Goal: Download file/media

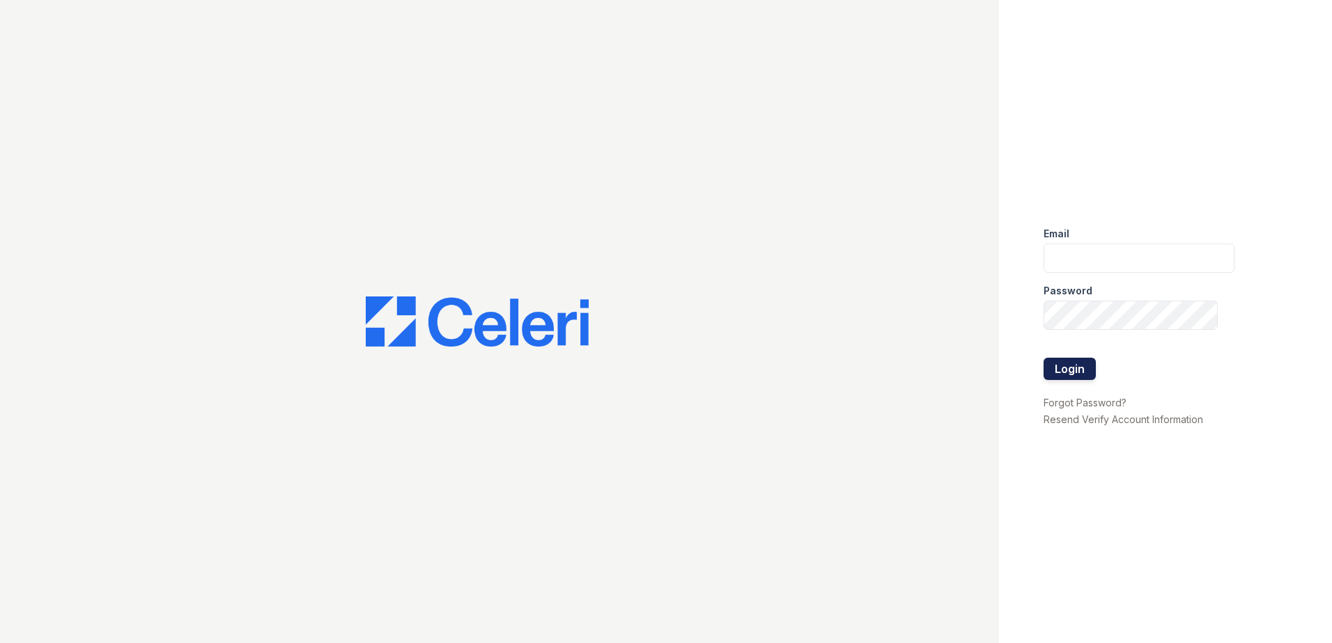
type input "arrivenorthbethesda@trinity-pm.com"
click at [1063, 367] on button "Login" at bounding box center [1069, 369] width 52 height 22
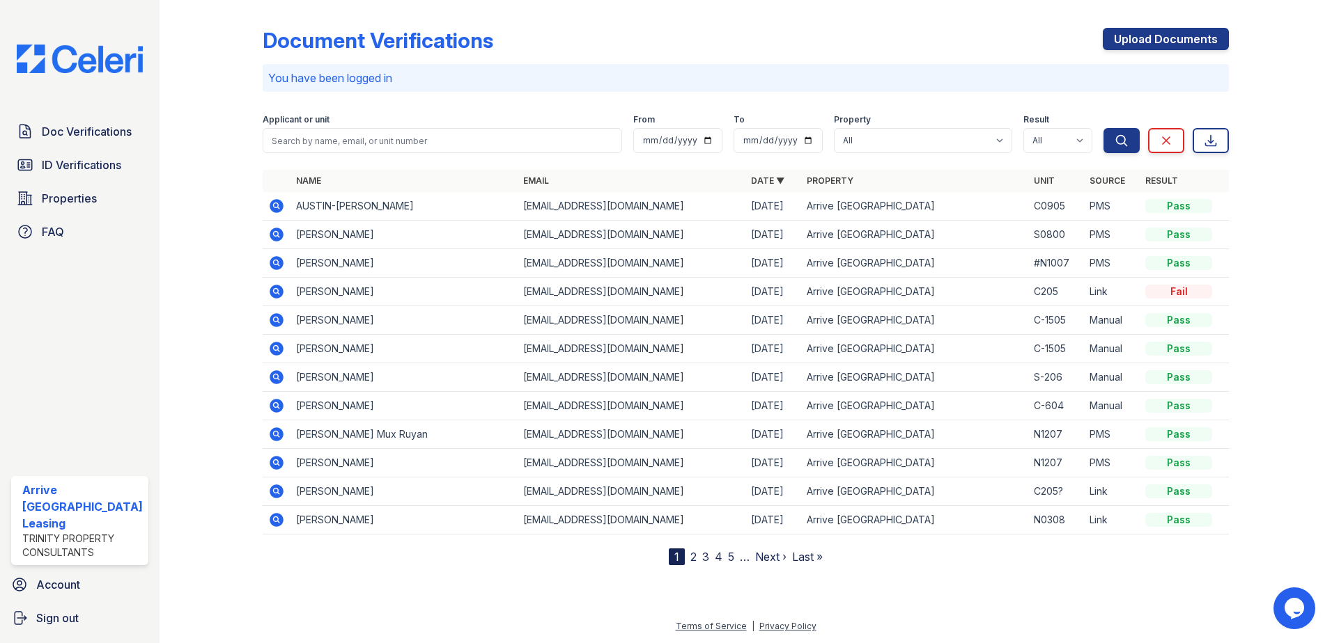
click at [273, 203] on icon at bounding box center [277, 206] width 14 height 14
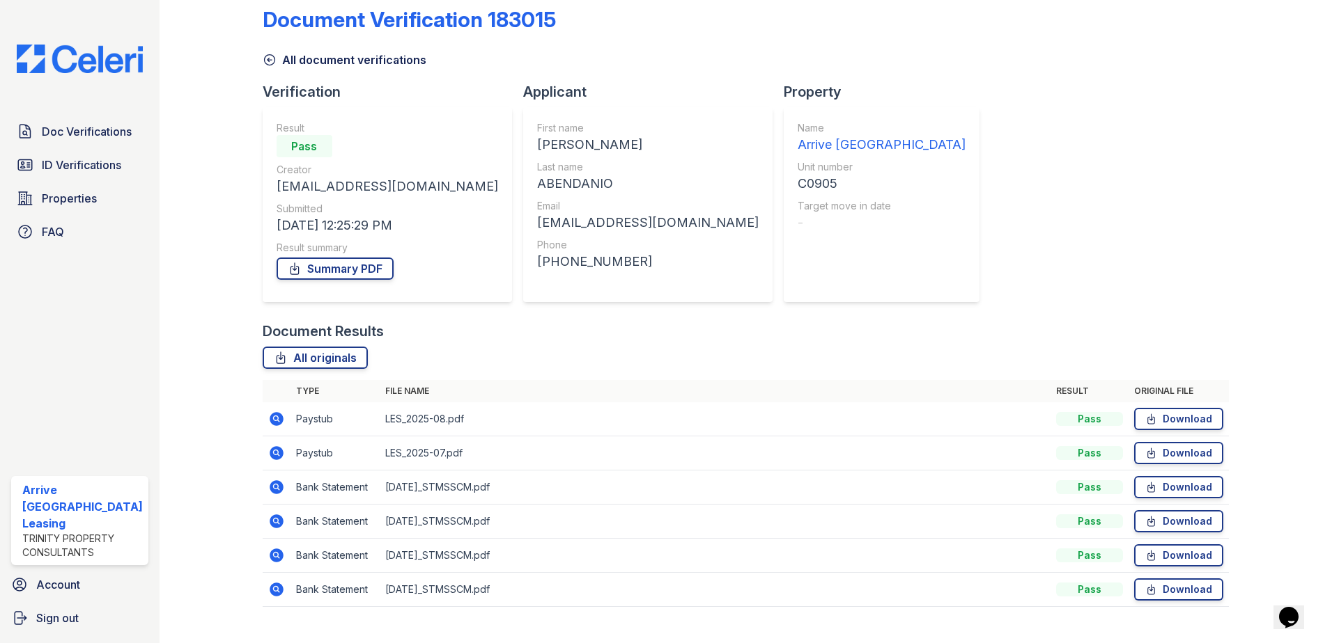
scroll to position [46, 0]
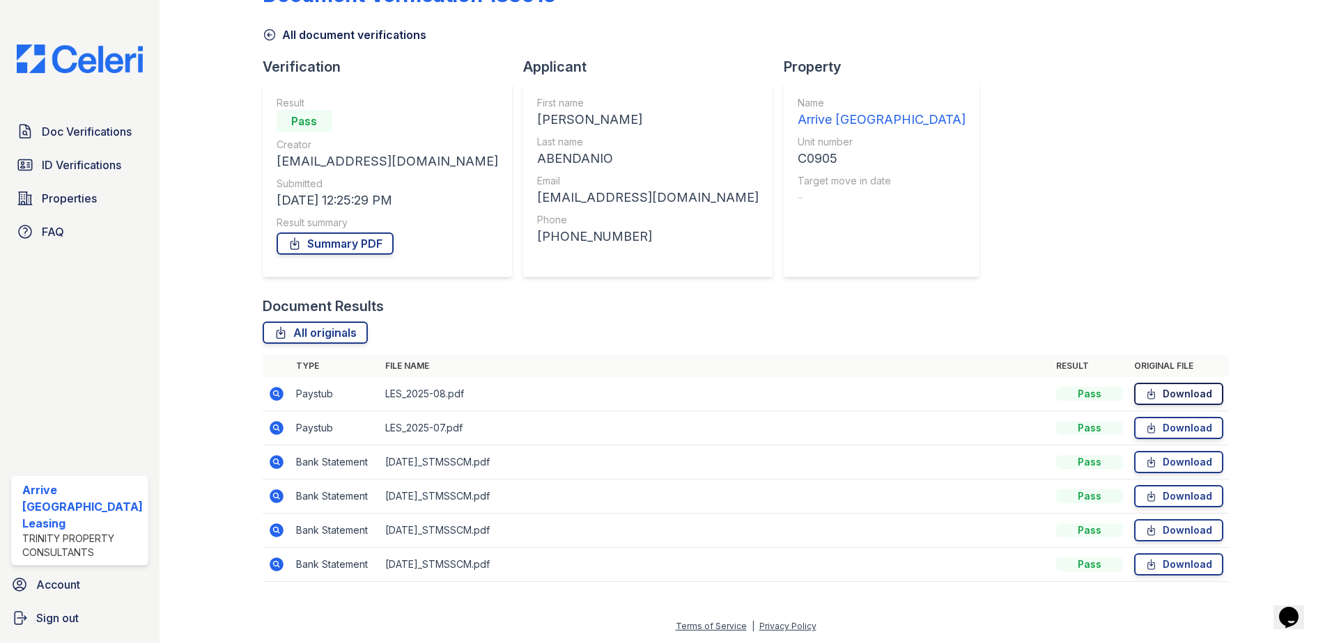
click at [1165, 394] on link "Download" at bounding box center [1178, 394] width 89 height 22
click at [1168, 423] on link "Download" at bounding box center [1178, 428] width 89 height 22
click at [1166, 460] on link "Download" at bounding box center [1178, 462] width 89 height 22
click at [1165, 494] on link "Download" at bounding box center [1178, 496] width 89 height 22
click at [1175, 492] on link "Download" at bounding box center [1178, 496] width 89 height 22
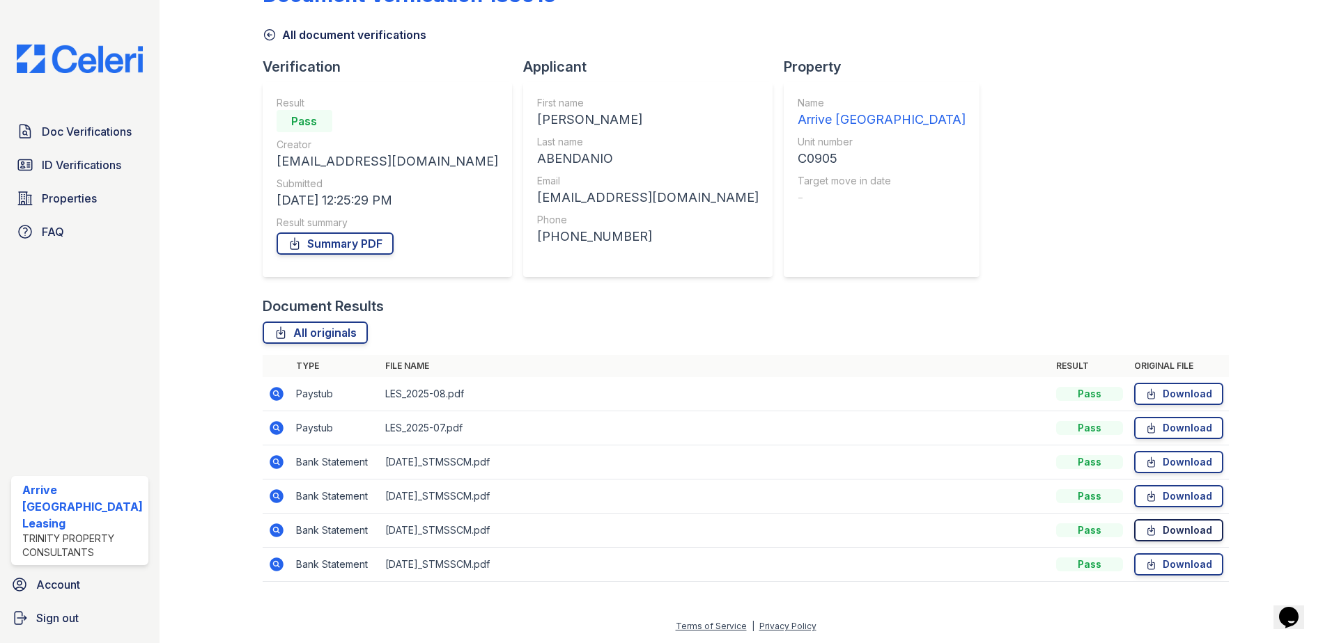
click at [1178, 533] on link "Download" at bounding box center [1178, 531] width 89 height 22
click at [1177, 565] on link "Download" at bounding box center [1178, 565] width 89 height 22
click at [350, 247] on link "Summary PDF" at bounding box center [334, 244] width 117 height 22
click at [108, 163] on span "ID Verifications" at bounding box center [81, 165] width 79 height 17
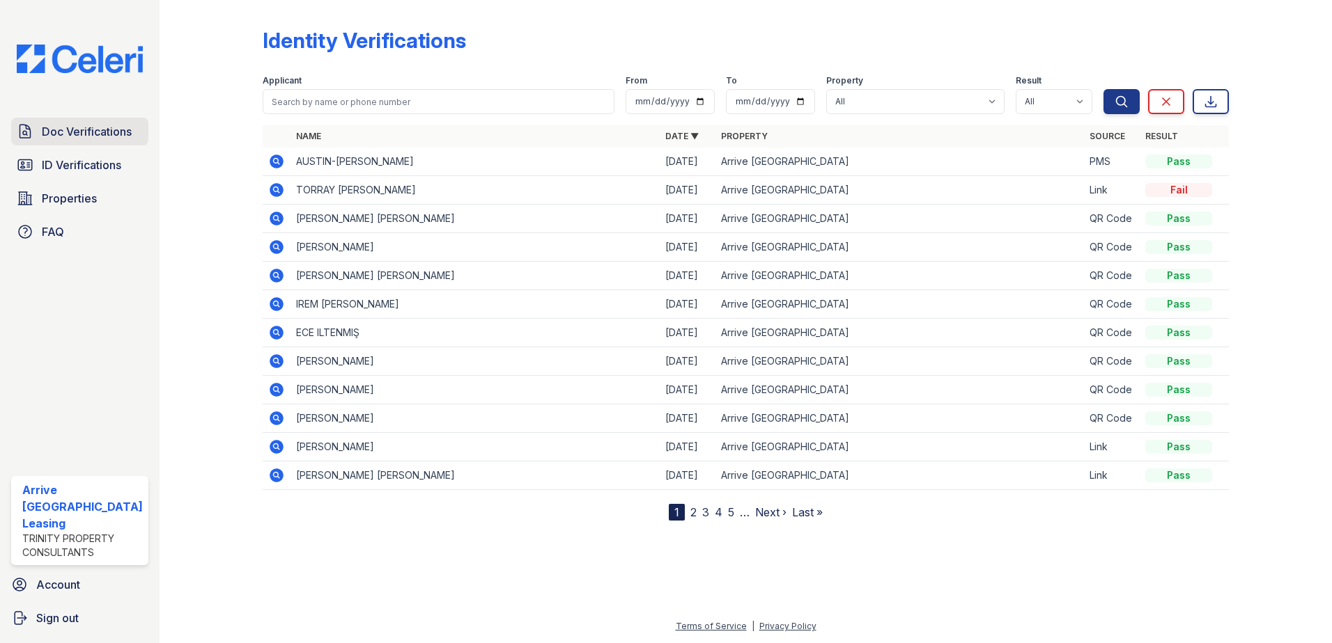
click at [113, 132] on span "Doc Verifications" at bounding box center [87, 131] width 90 height 17
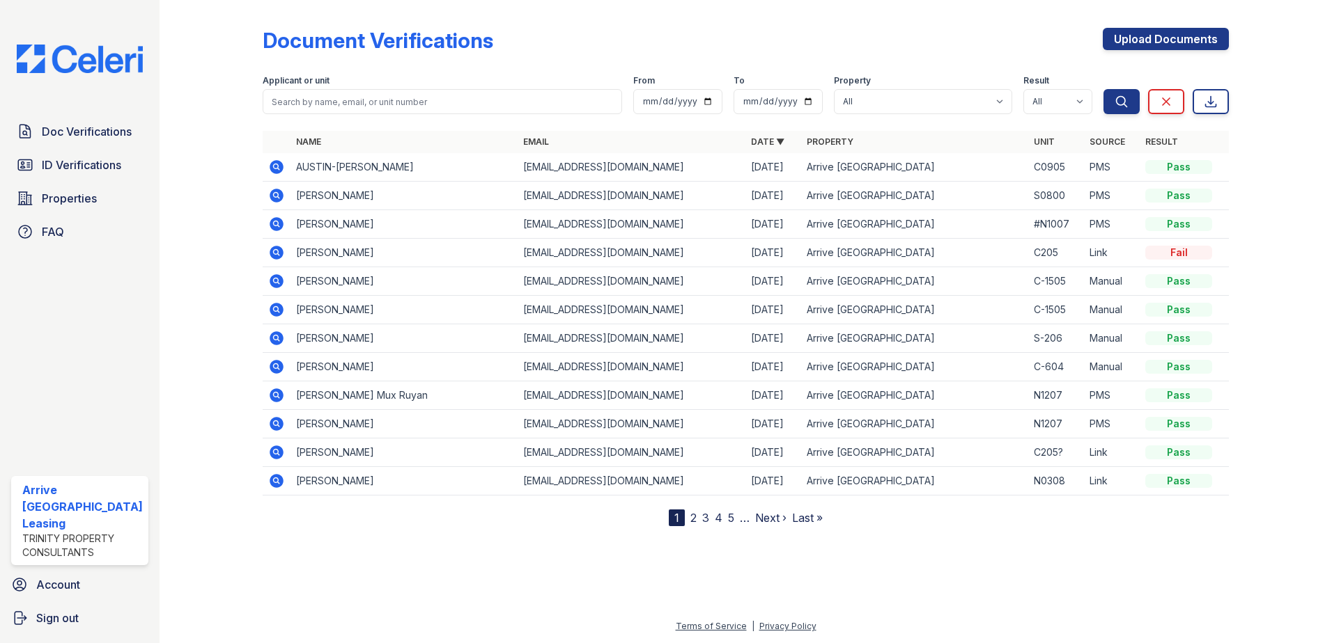
click at [268, 164] on icon at bounding box center [276, 167] width 17 height 17
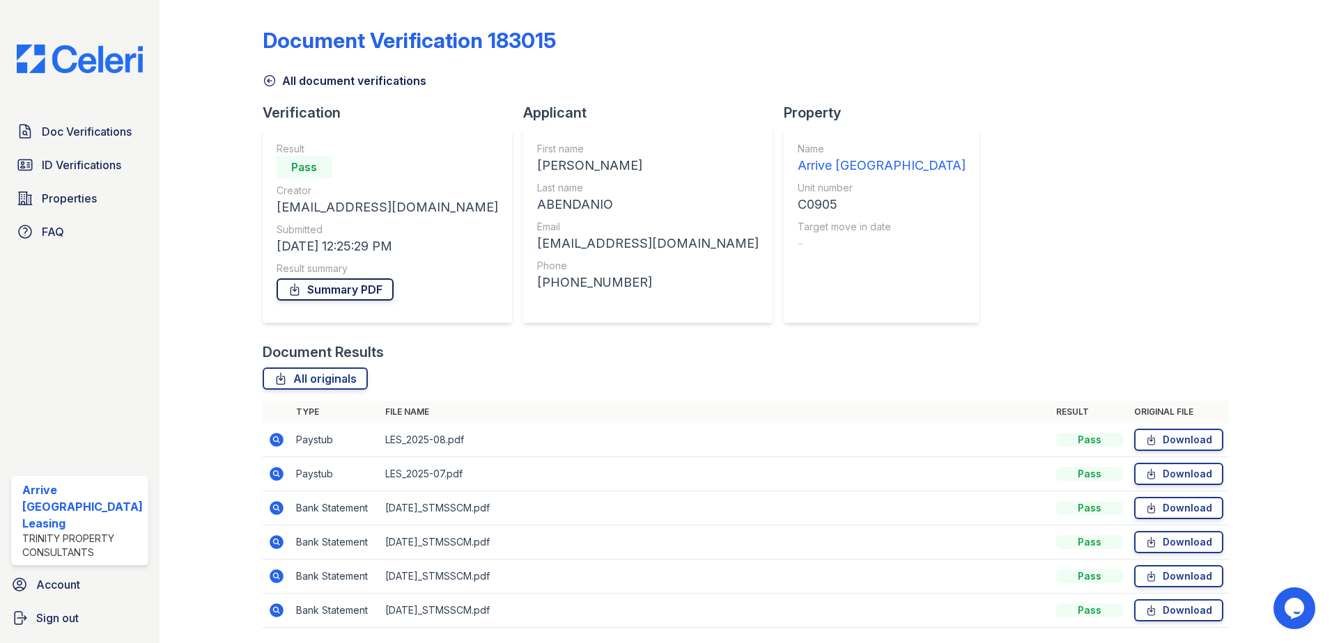
click at [349, 283] on link "Summary PDF" at bounding box center [334, 290] width 117 height 22
click at [87, 166] on span "ID Verifications" at bounding box center [81, 165] width 79 height 17
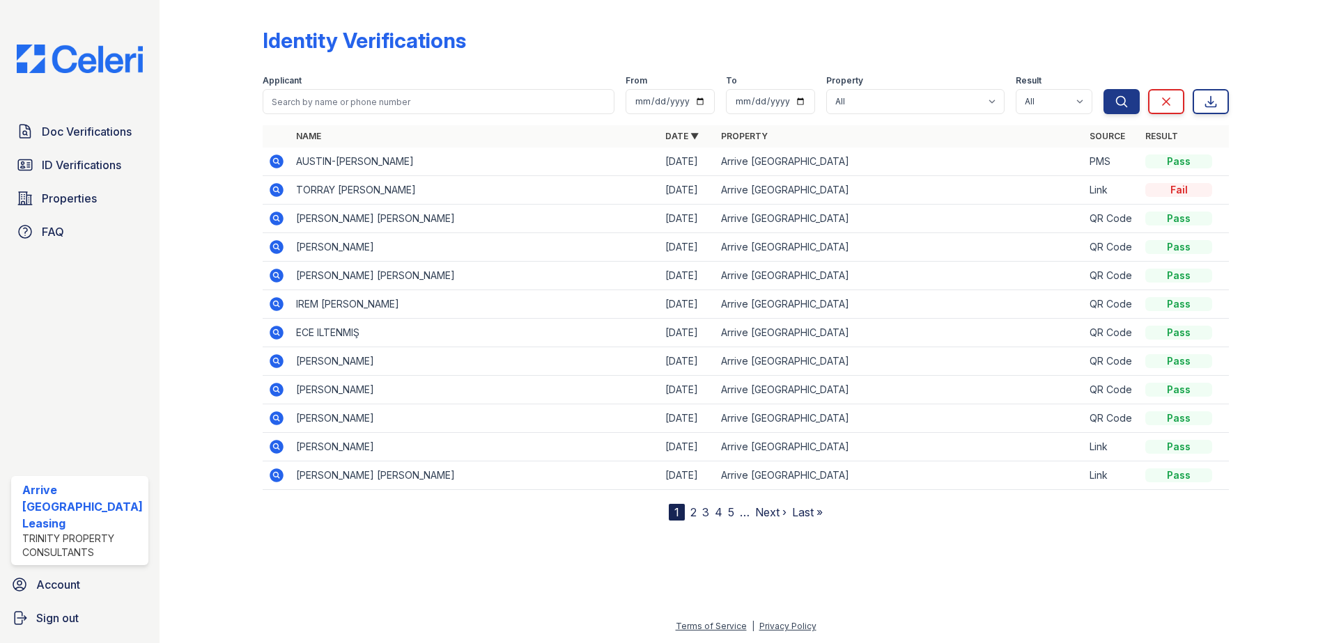
click at [280, 158] on icon at bounding box center [277, 162] width 14 height 14
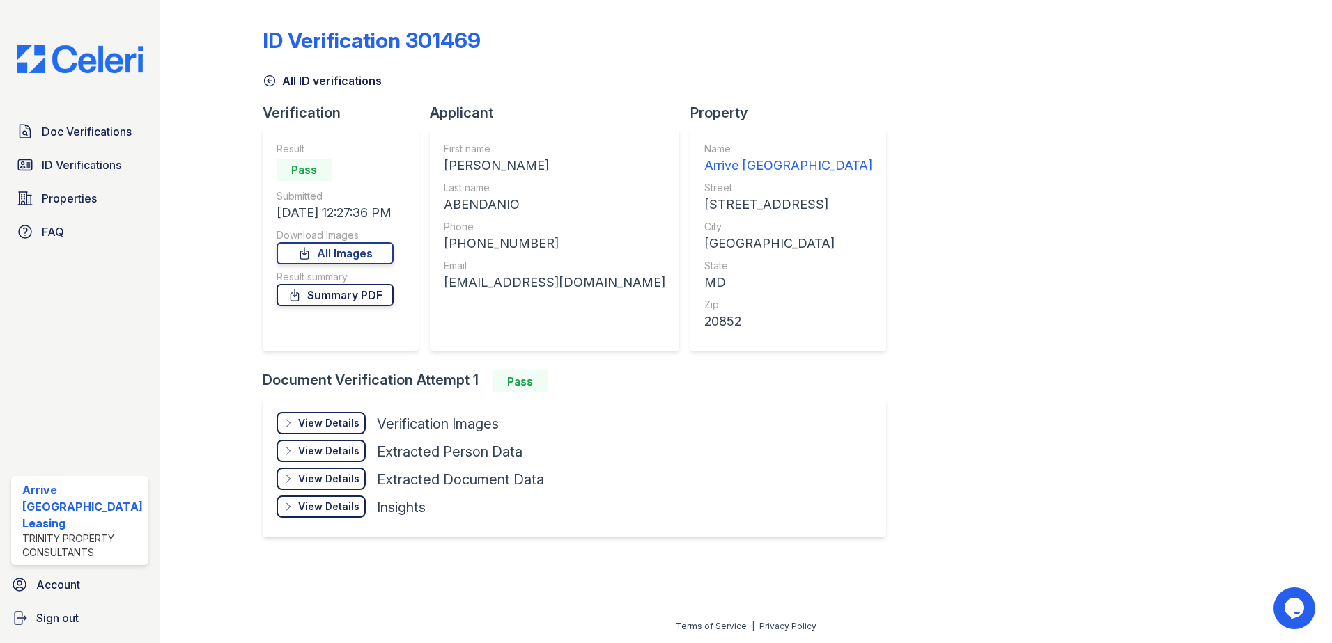
click at [364, 297] on link "Summary PDF" at bounding box center [334, 295] width 117 height 22
click at [104, 169] on span "ID Verifications" at bounding box center [81, 165] width 79 height 17
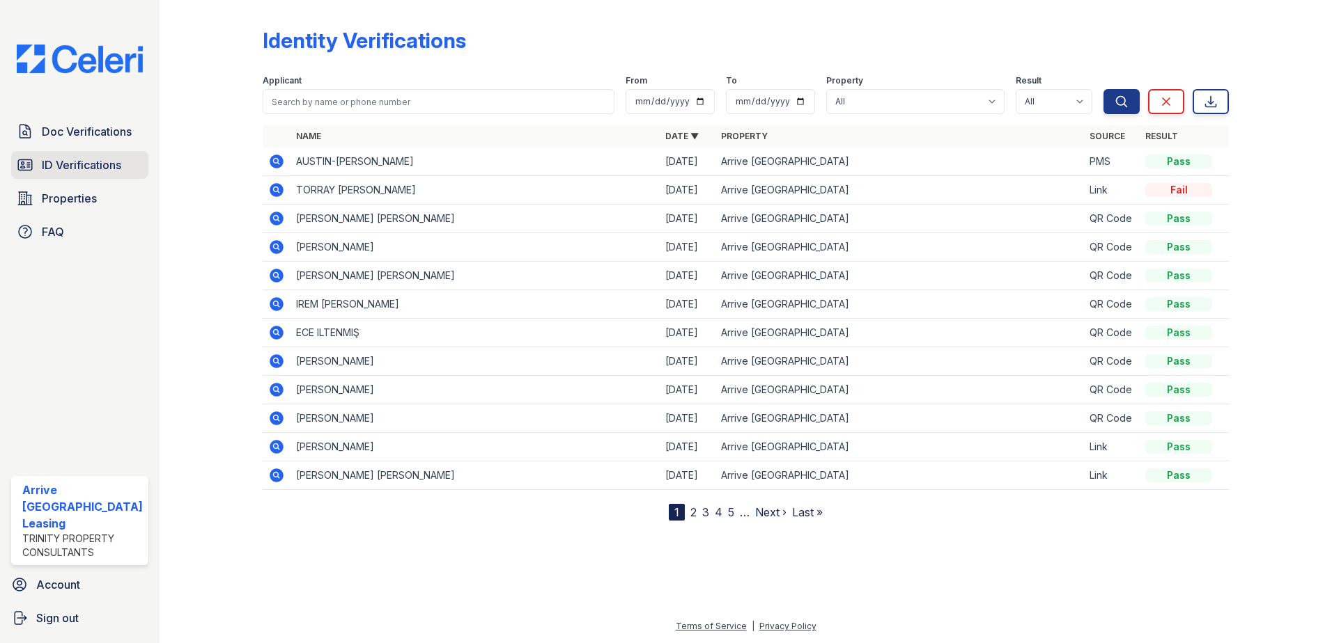
click at [81, 166] on span "ID Verifications" at bounding box center [81, 165] width 79 height 17
